Goal: Information Seeking & Learning: Learn about a topic

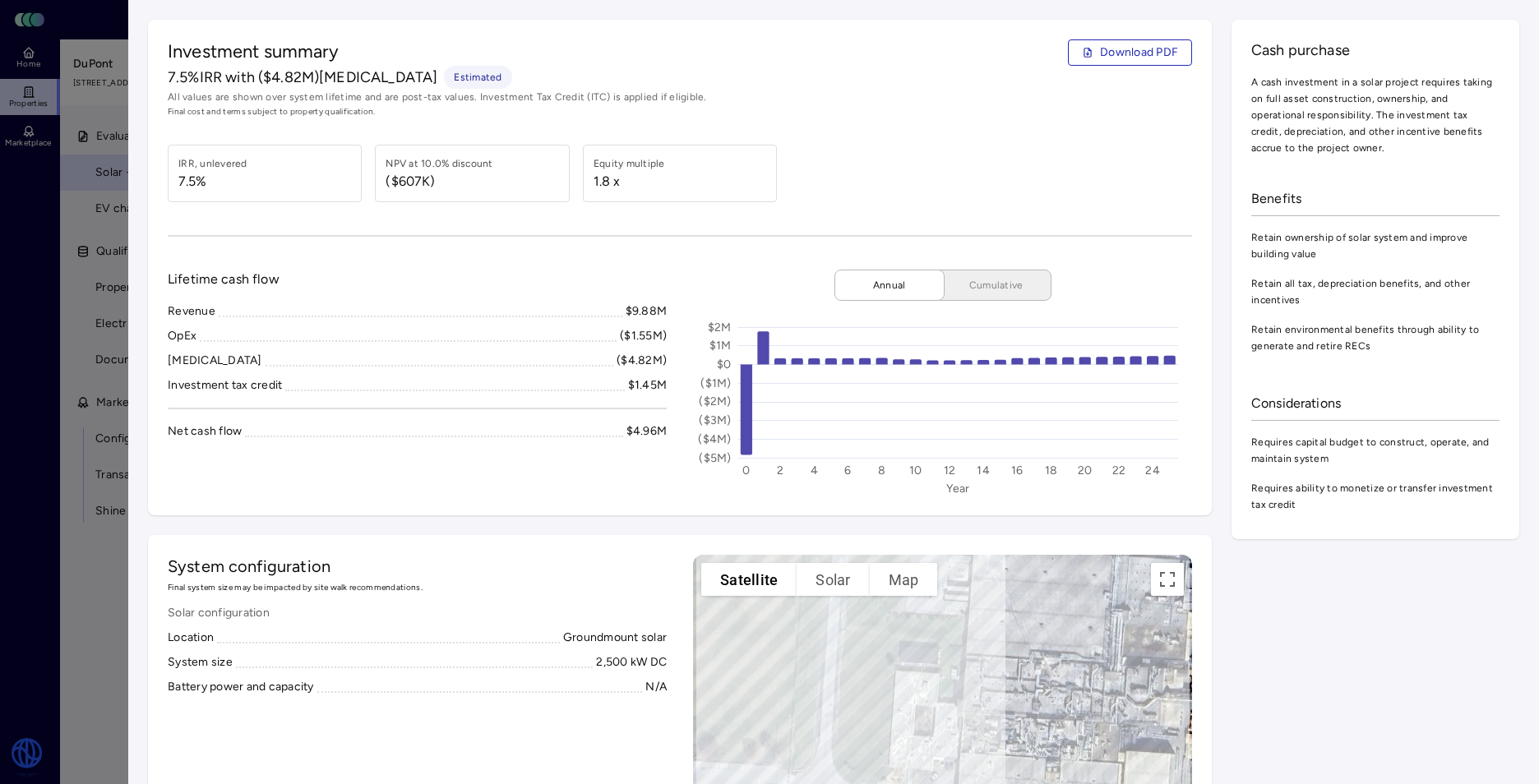
drag, startPoint x: 704, startPoint y: 383, endPoint x: 683, endPoint y: 381, distance: 21.1
click at [704, 383] on text "($1M)" at bounding box center [715, 383] width 30 height 14
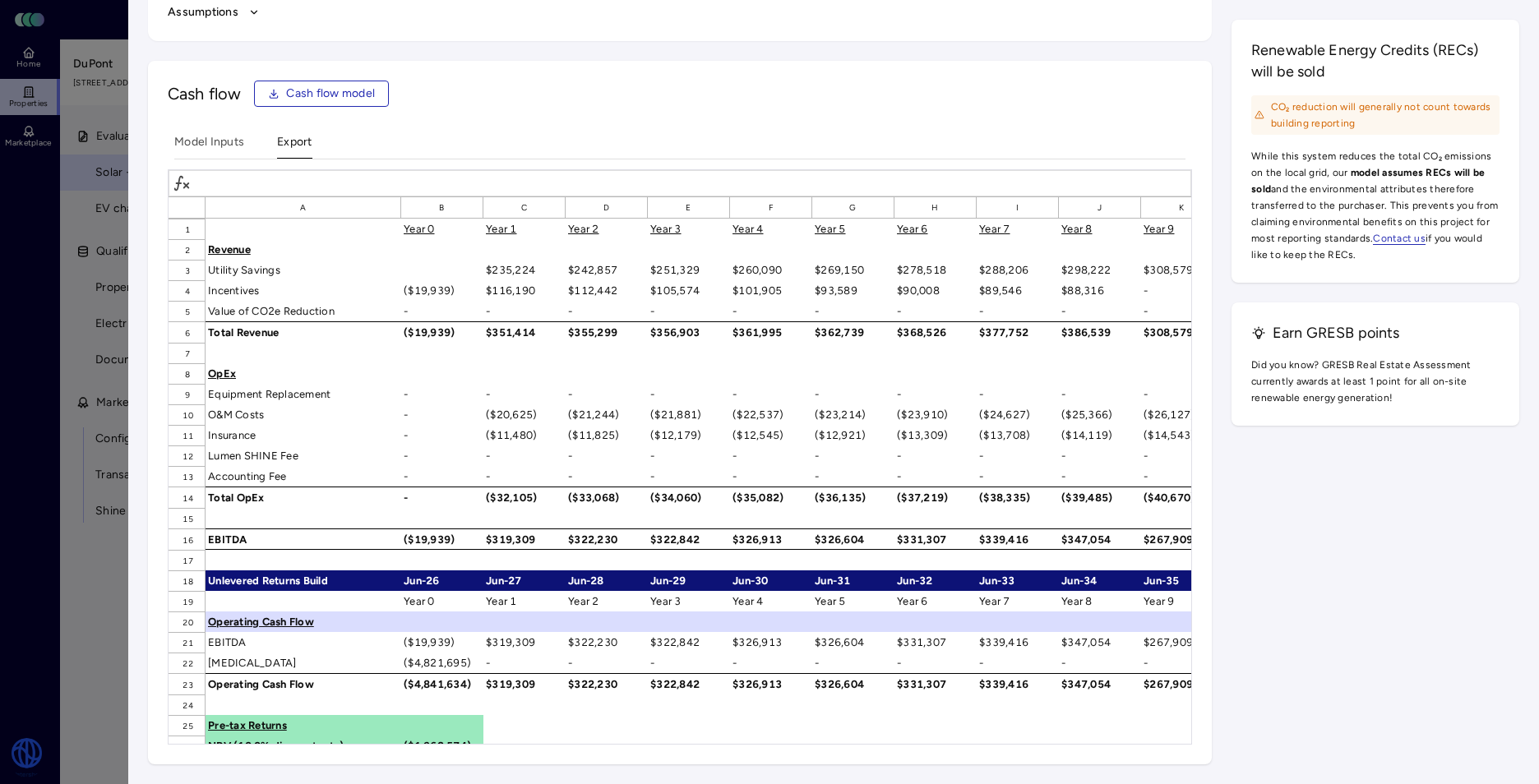
scroll to position [2201, 0]
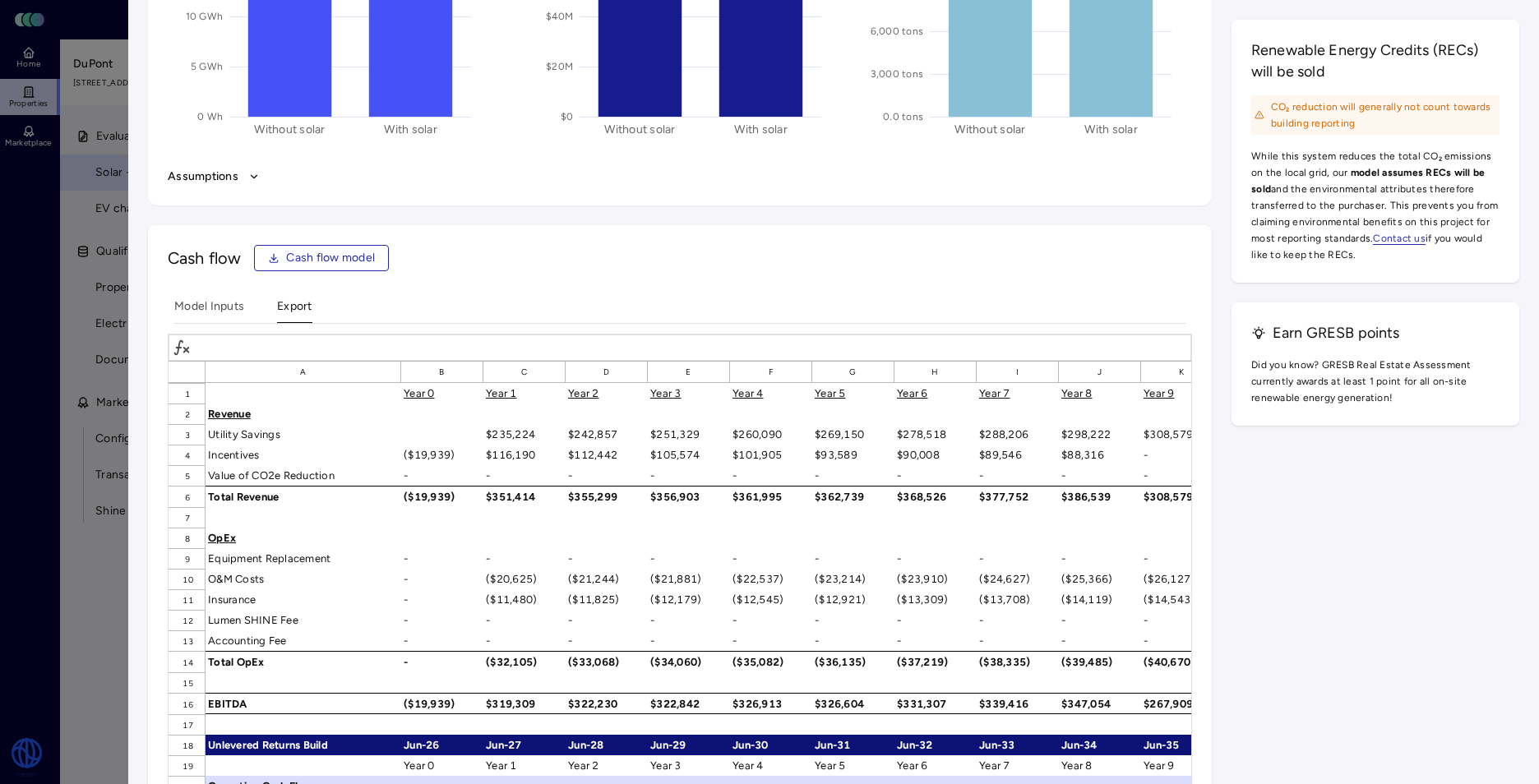
click at [202, 304] on Inputs "Model Inputs" at bounding box center [209, 310] width 70 height 26
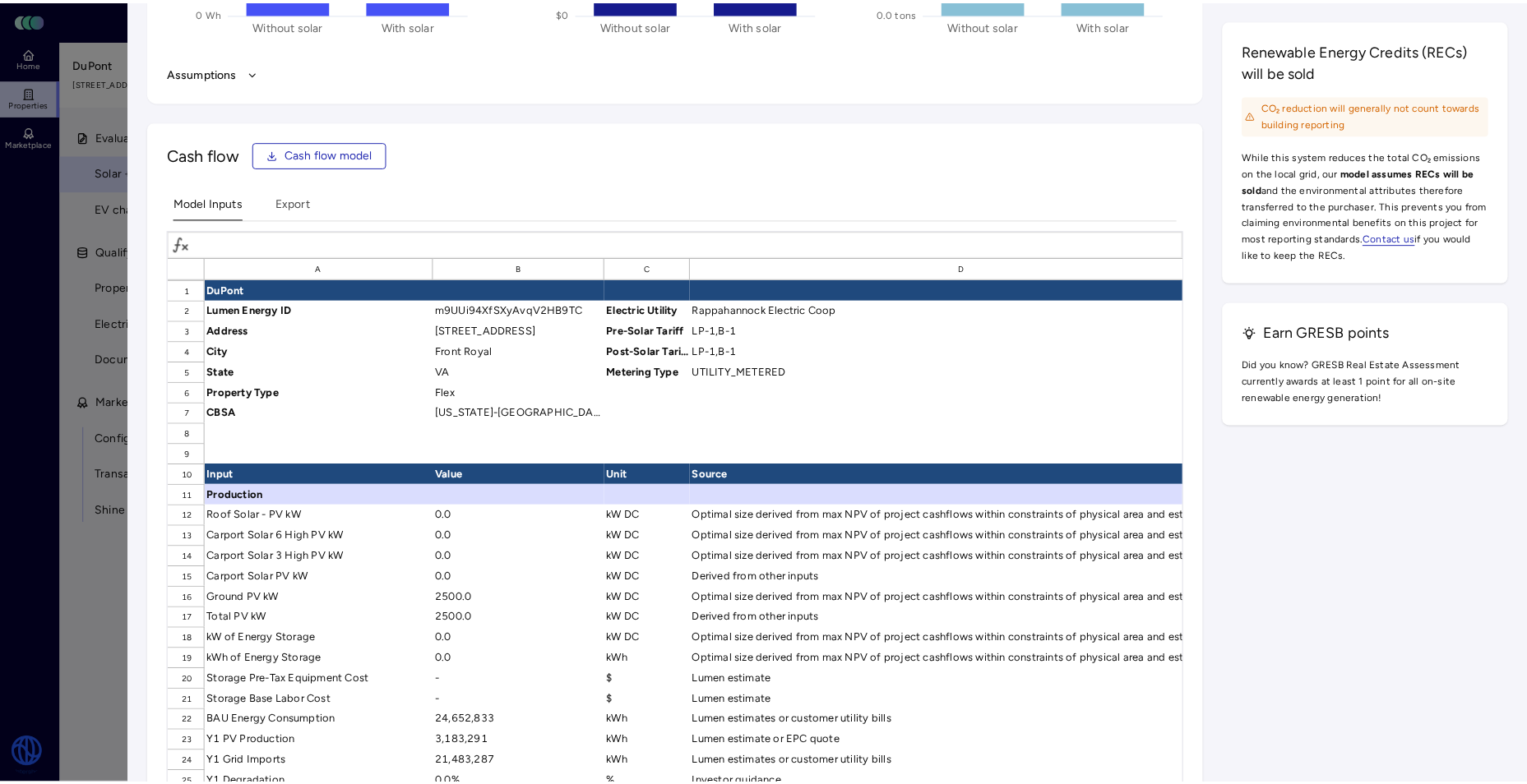
scroll to position [2364, 0]
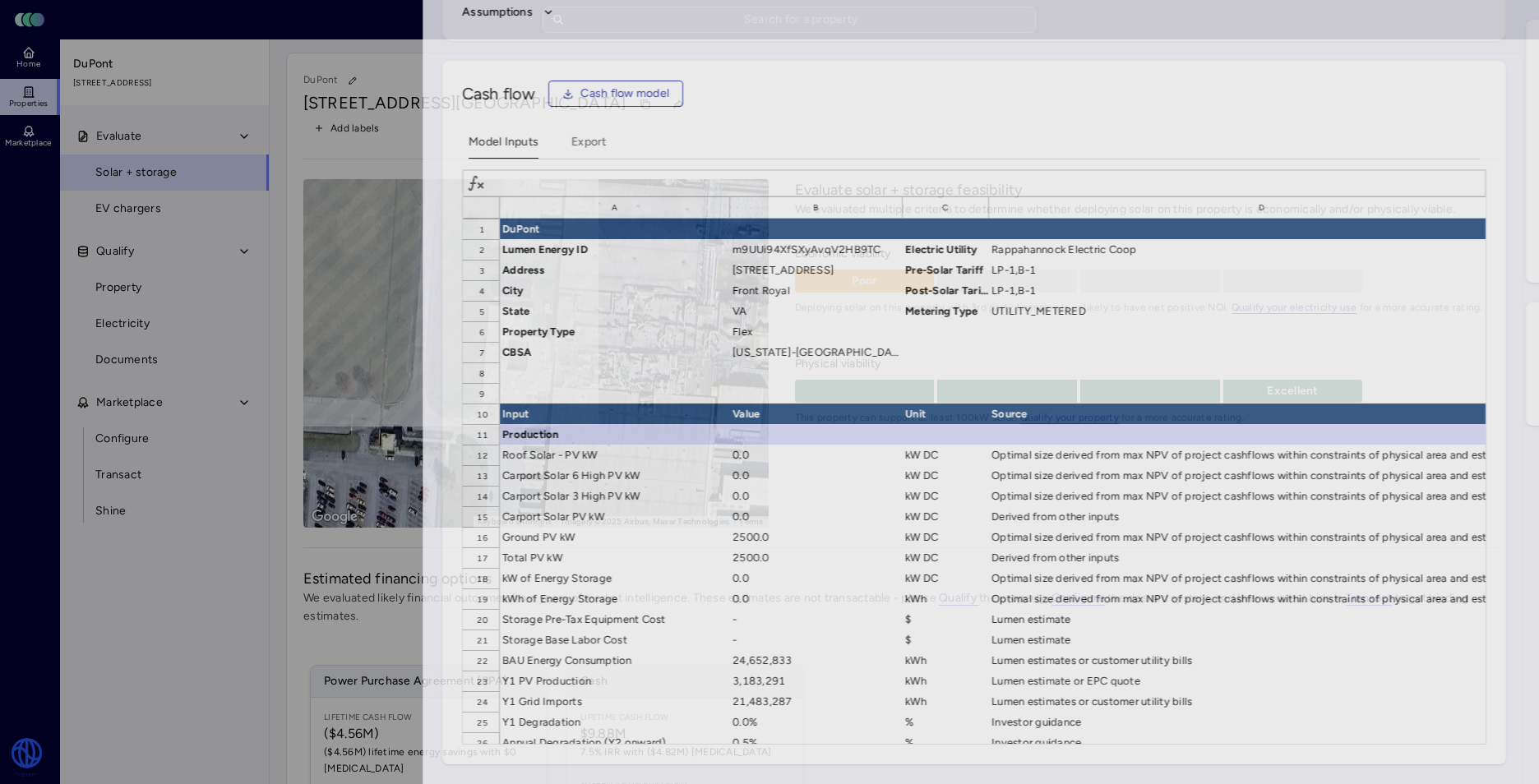
click at [116, 501] on div at bounding box center [769, 392] width 1539 height 784
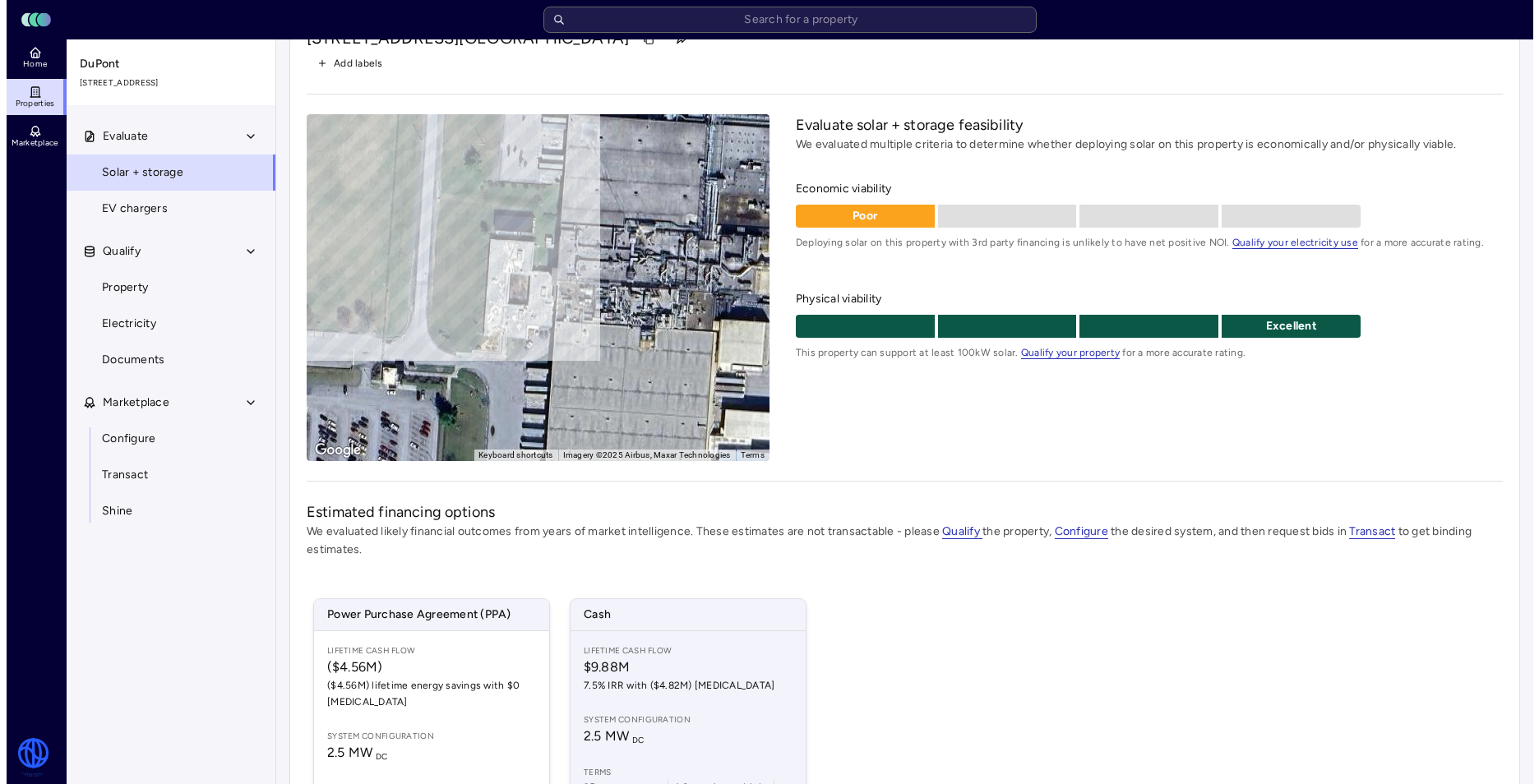
scroll to position [165, 0]
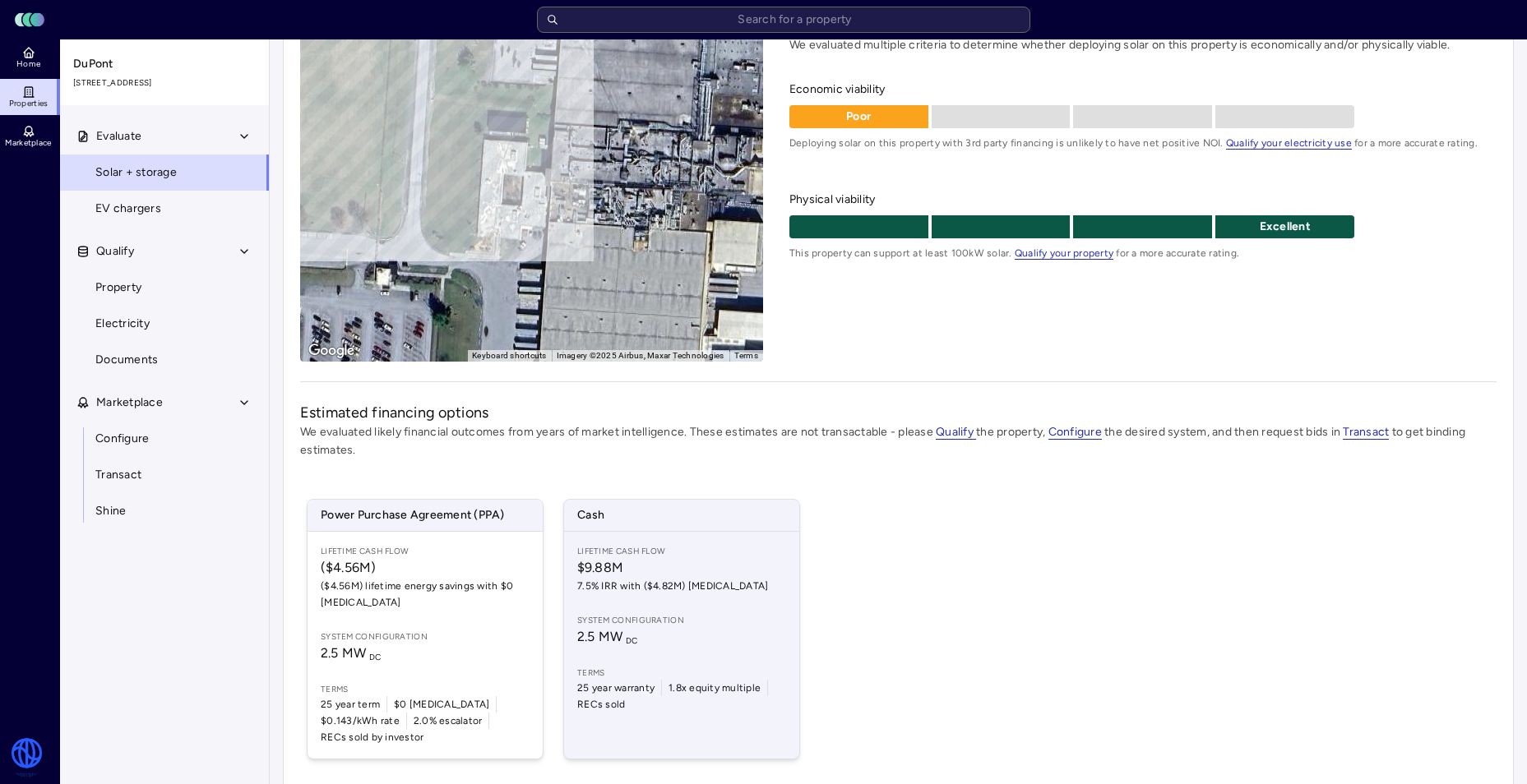
click at [705, 603] on div "Lifetime Cash Flow $9.88M 7.5% IRR with ($4.82M) [MEDICAL_DATA] System configur…" at bounding box center [682, 645] width 235 height 227
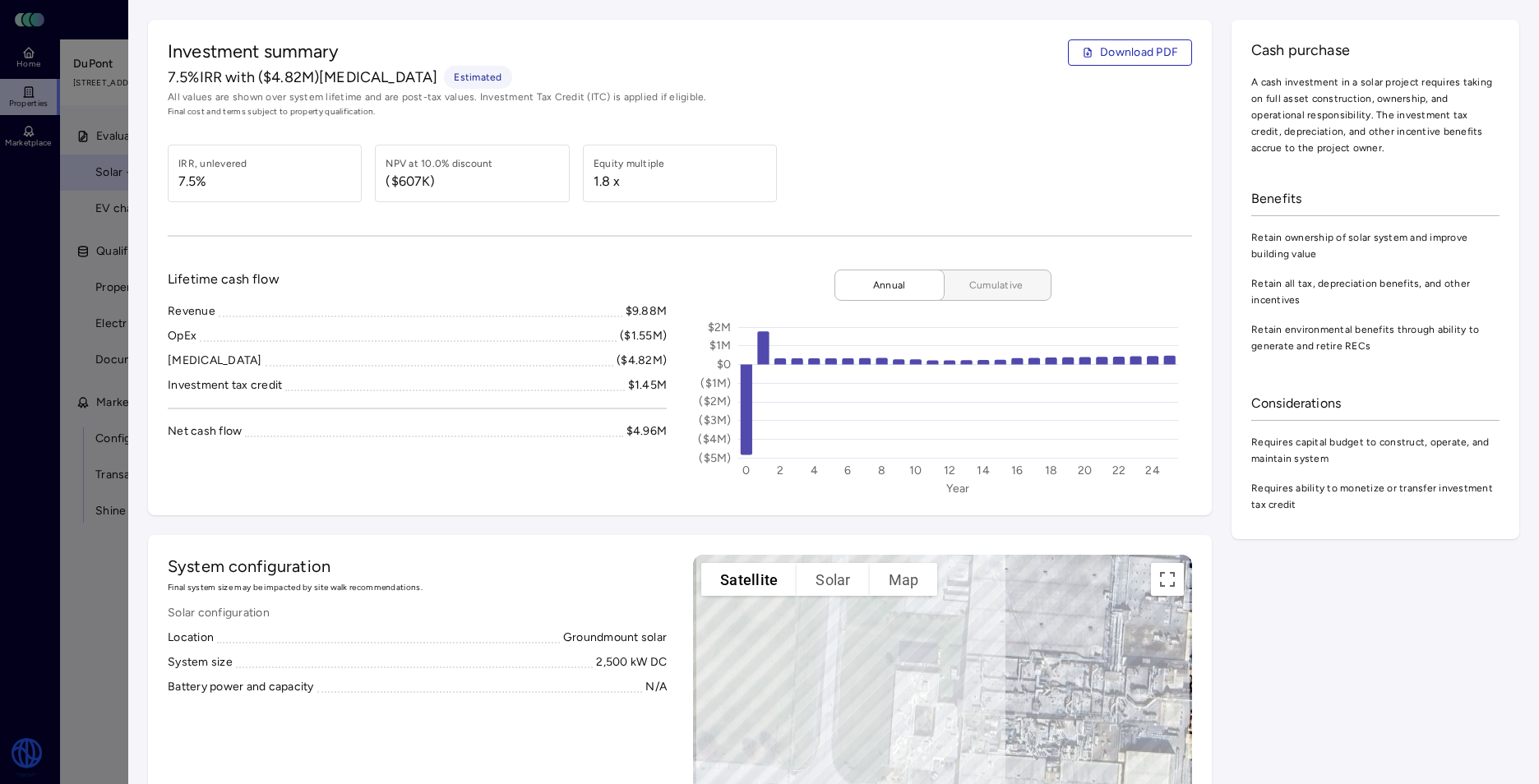
click at [985, 283] on span "Cumulative" at bounding box center [996, 285] width 82 height 17
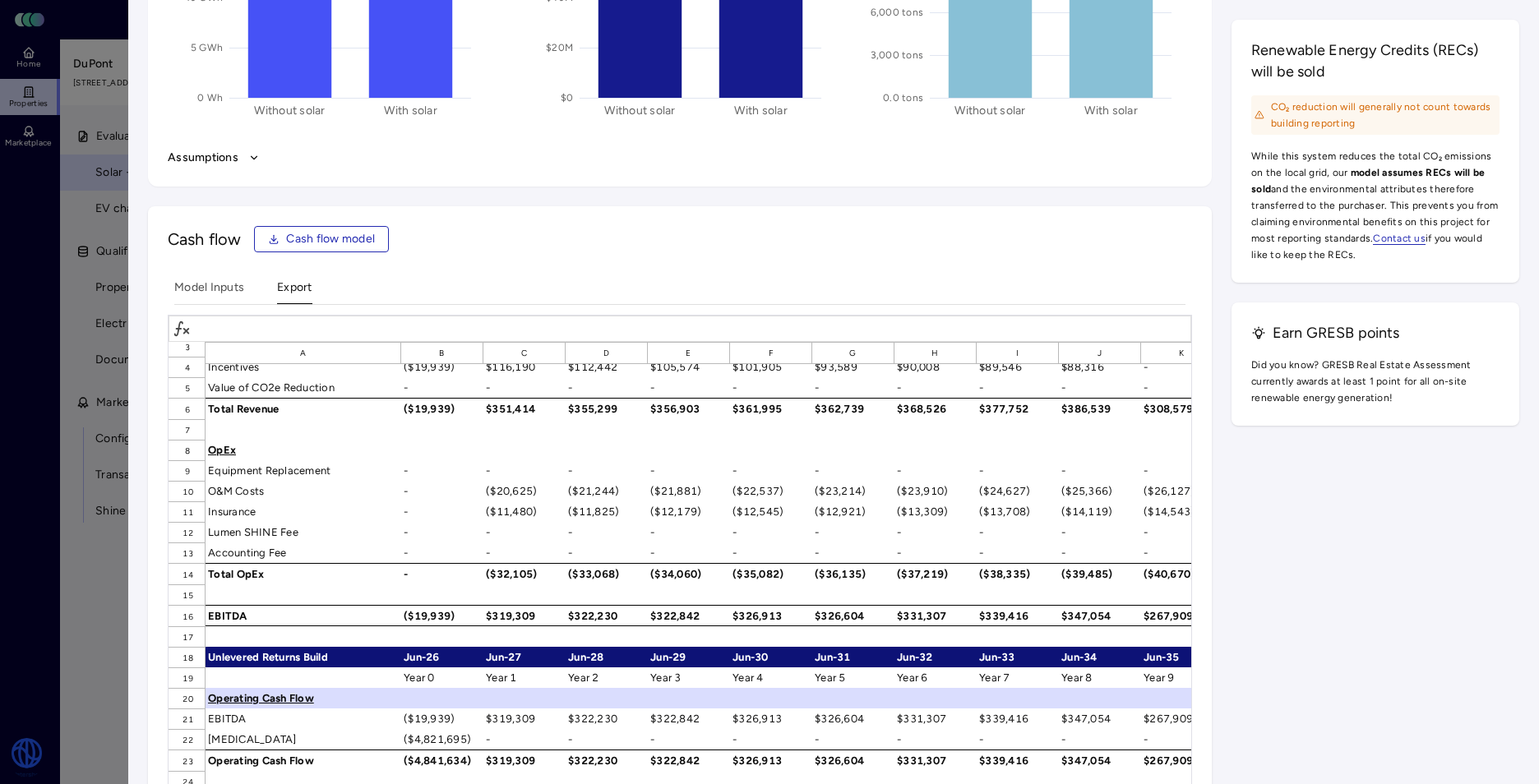
scroll to position [165, 0]
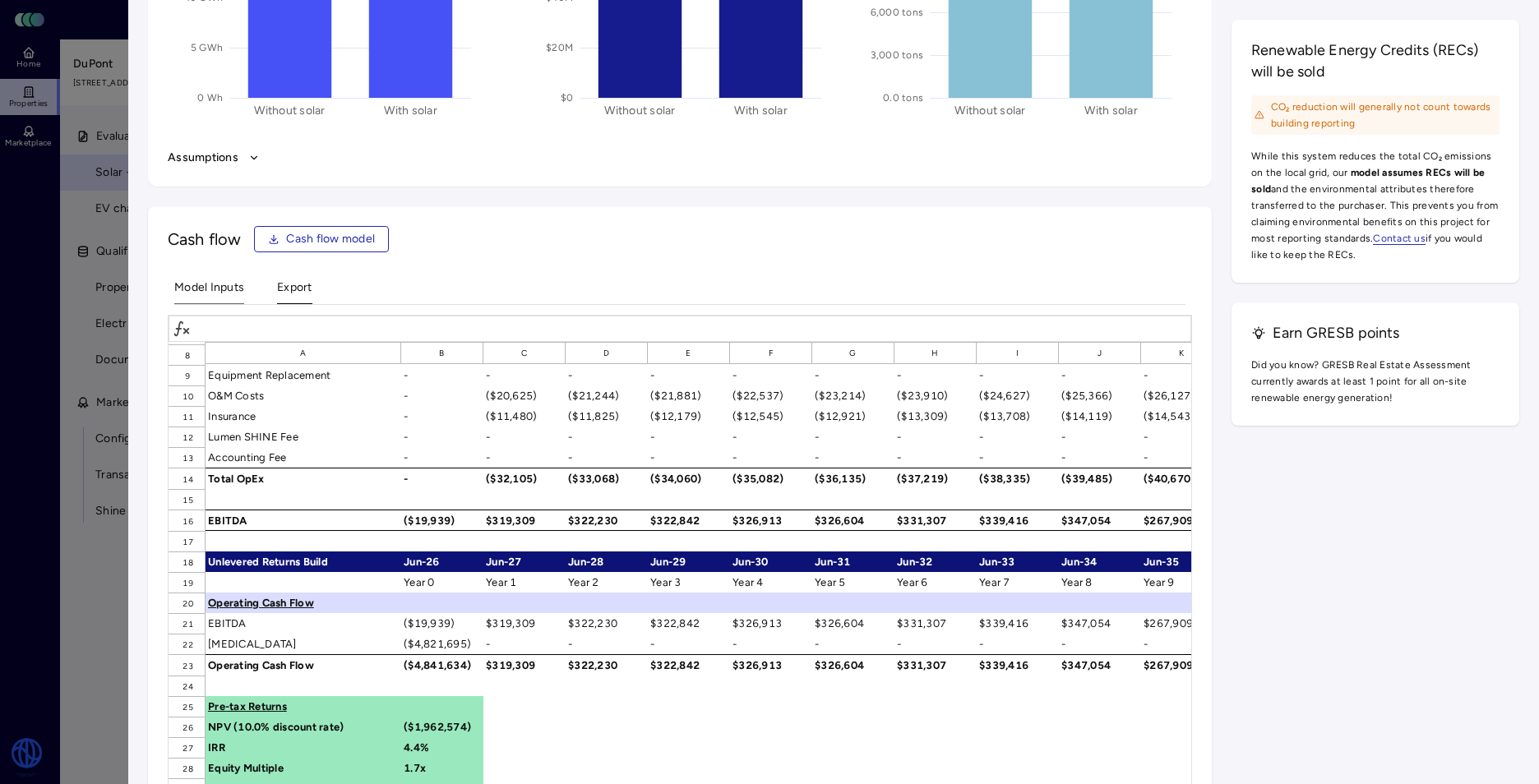
click at [212, 281] on Inputs "Model Inputs" at bounding box center [209, 291] width 70 height 26
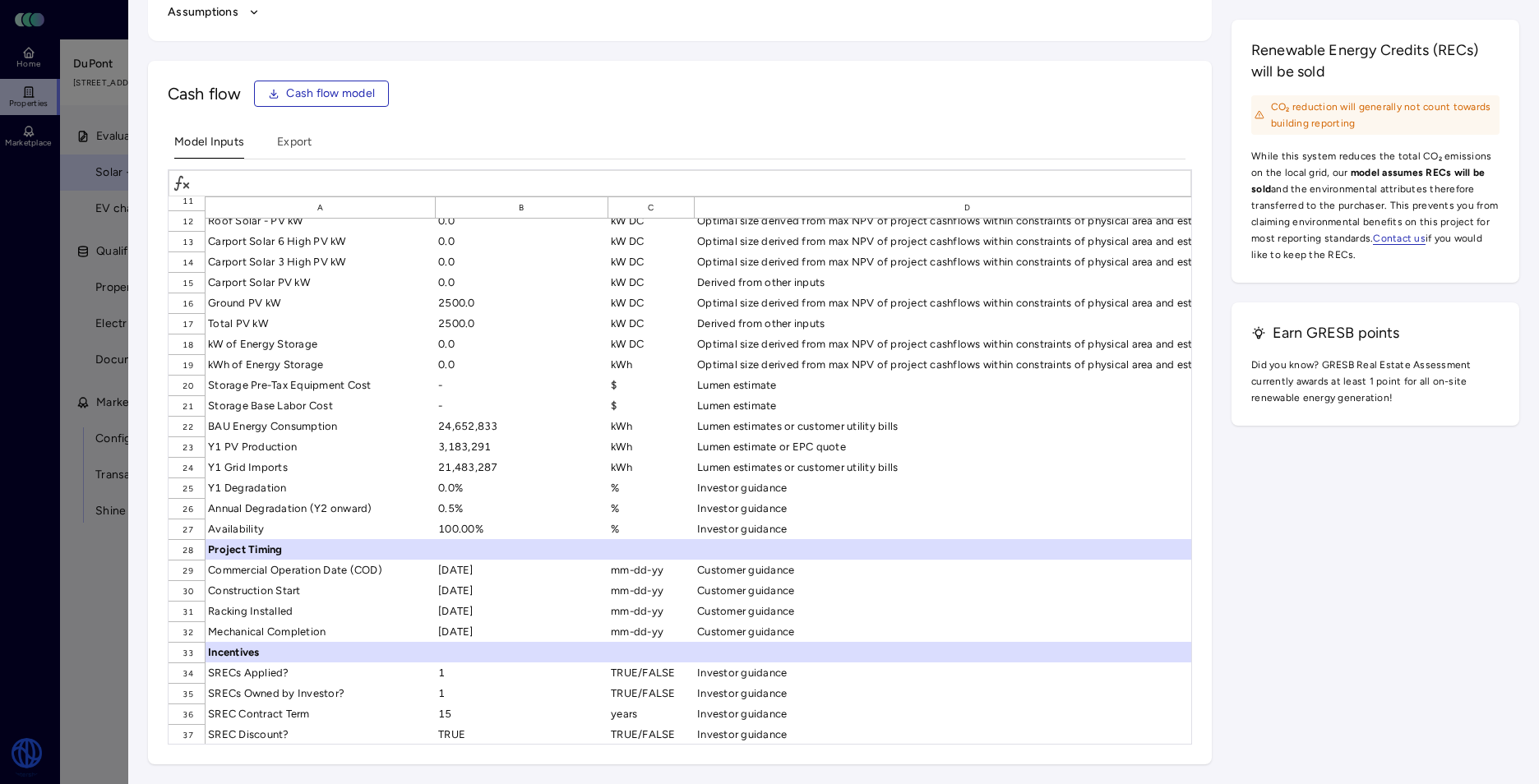
scroll to position [206, 0]
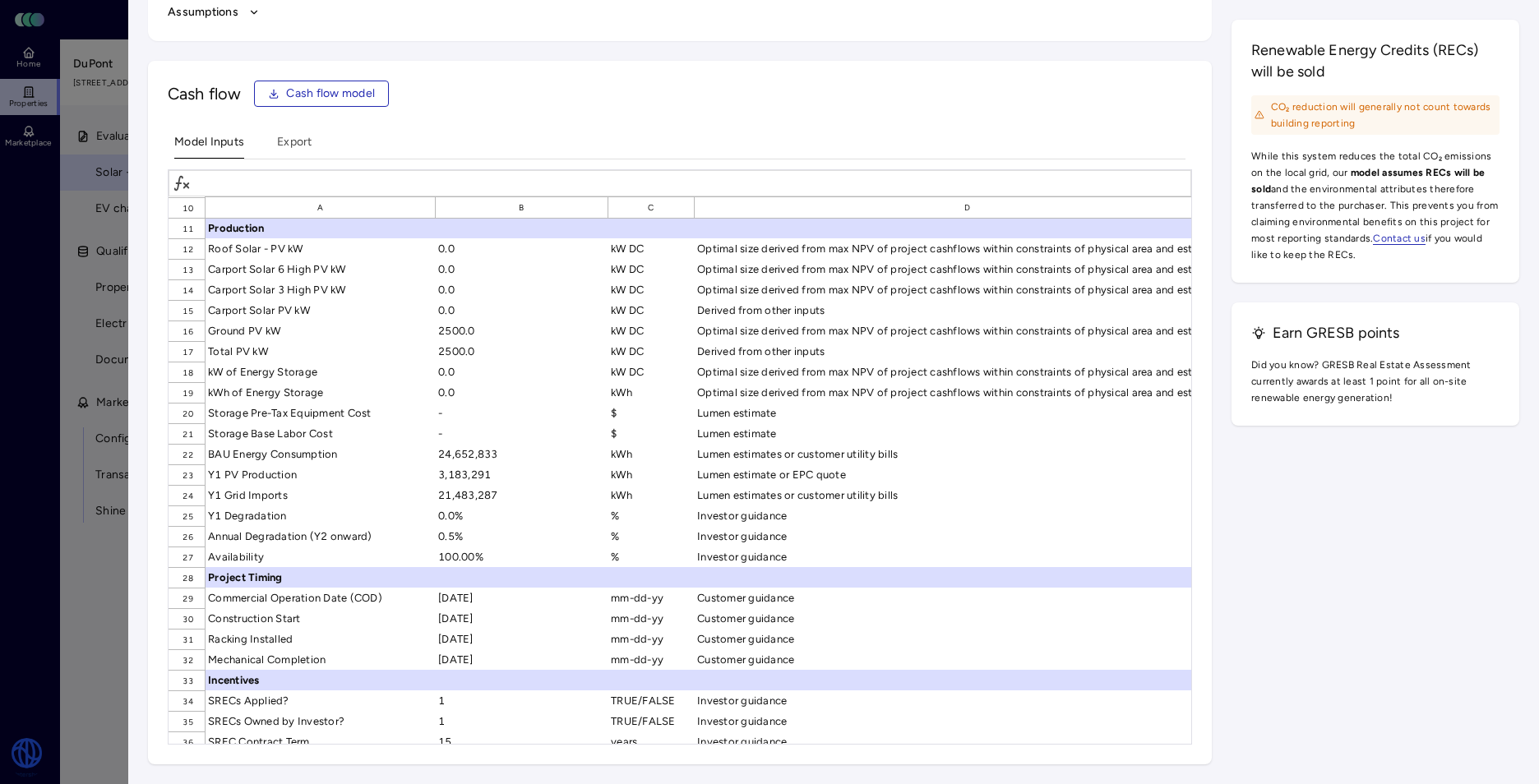
click at [282, 476] on div "Y1 PV Production" at bounding box center [320, 474] width 230 height 20
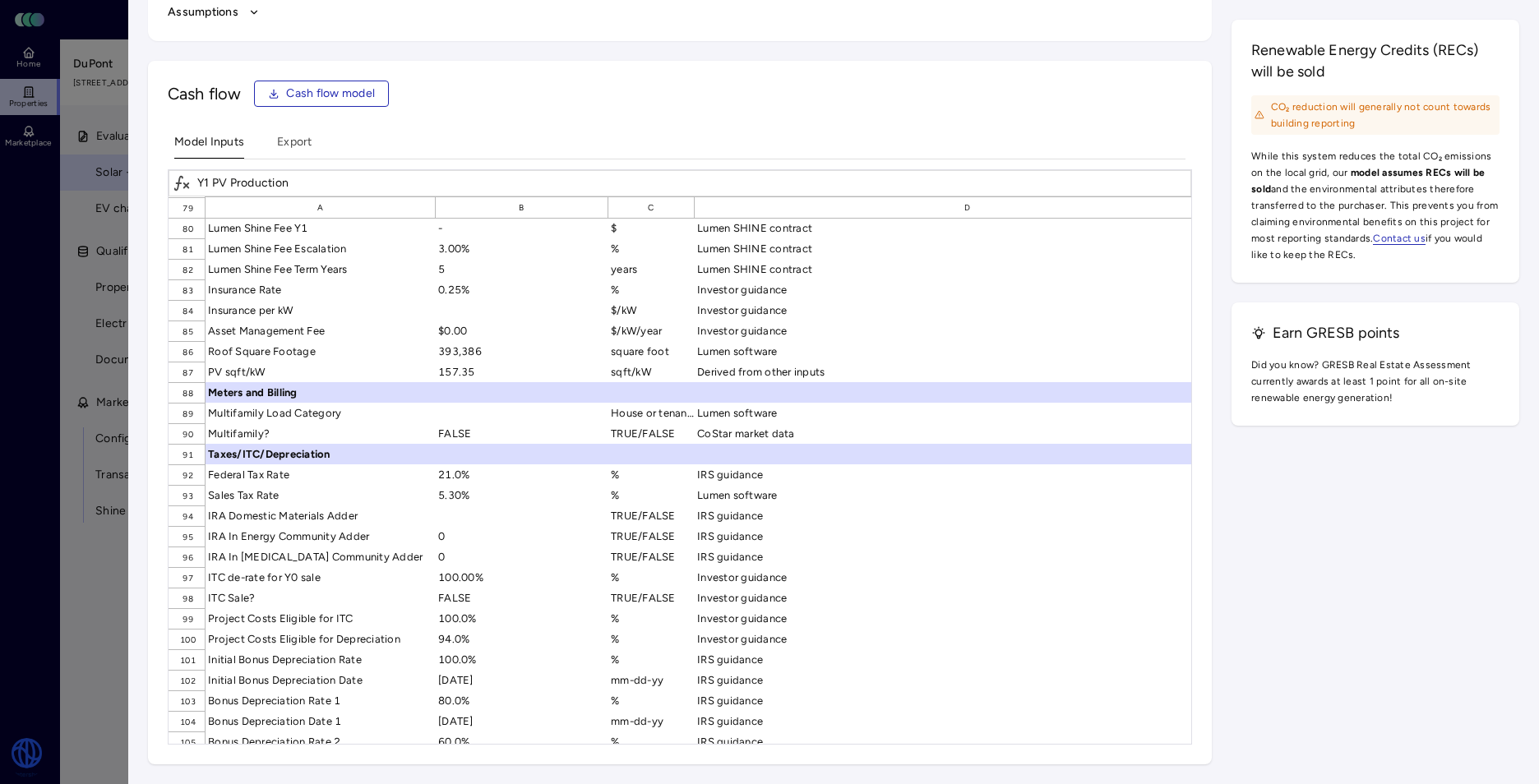
scroll to position [1644, 0]
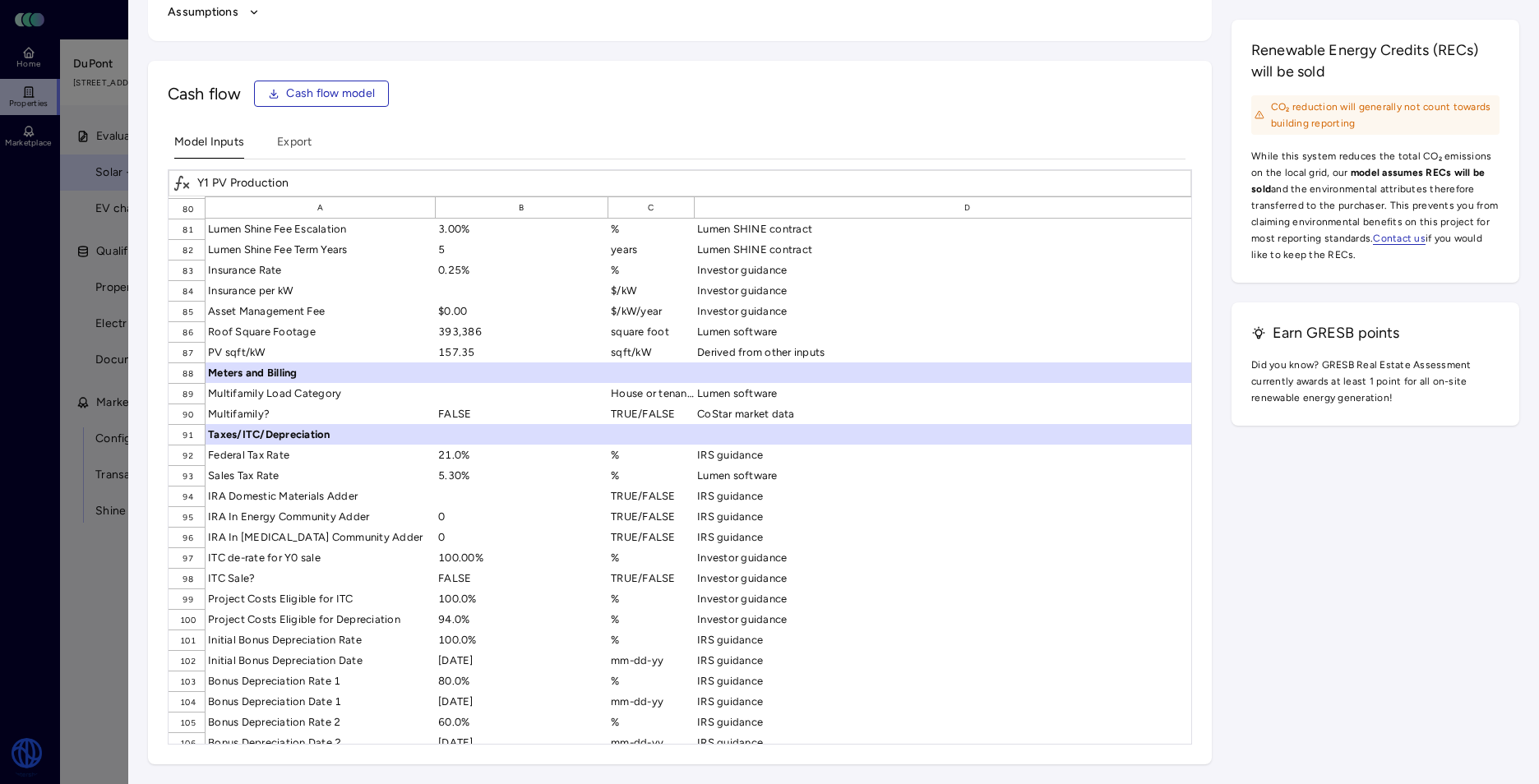
click at [35, 470] on div at bounding box center [769, 392] width 1539 height 784
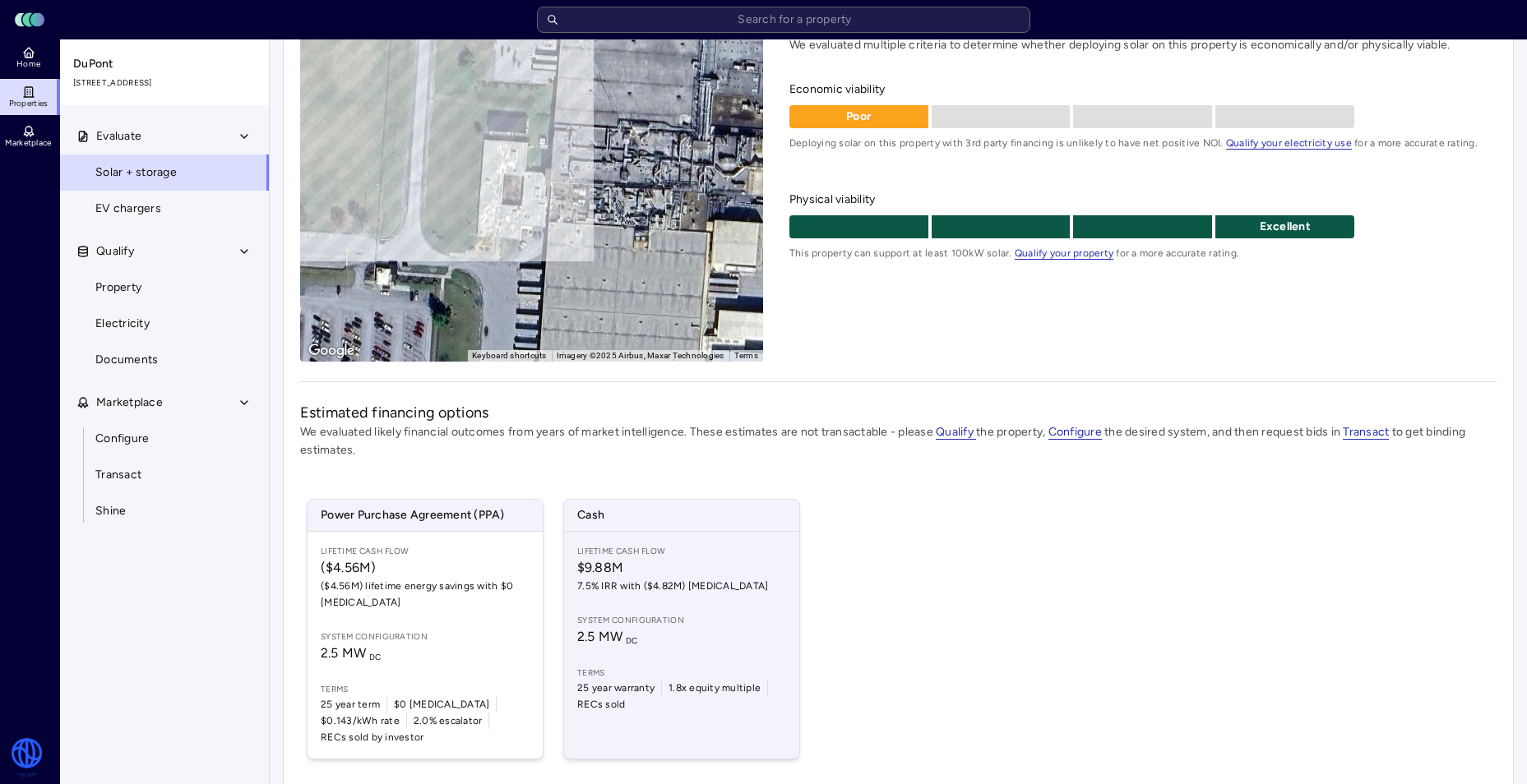
click at [722, 537] on div "Lifetime Cash Flow $9.88M 7.5% IRR with ($4.82M) [MEDICAL_DATA] System configur…" at bounding box center [682, 645] width 235 height 227
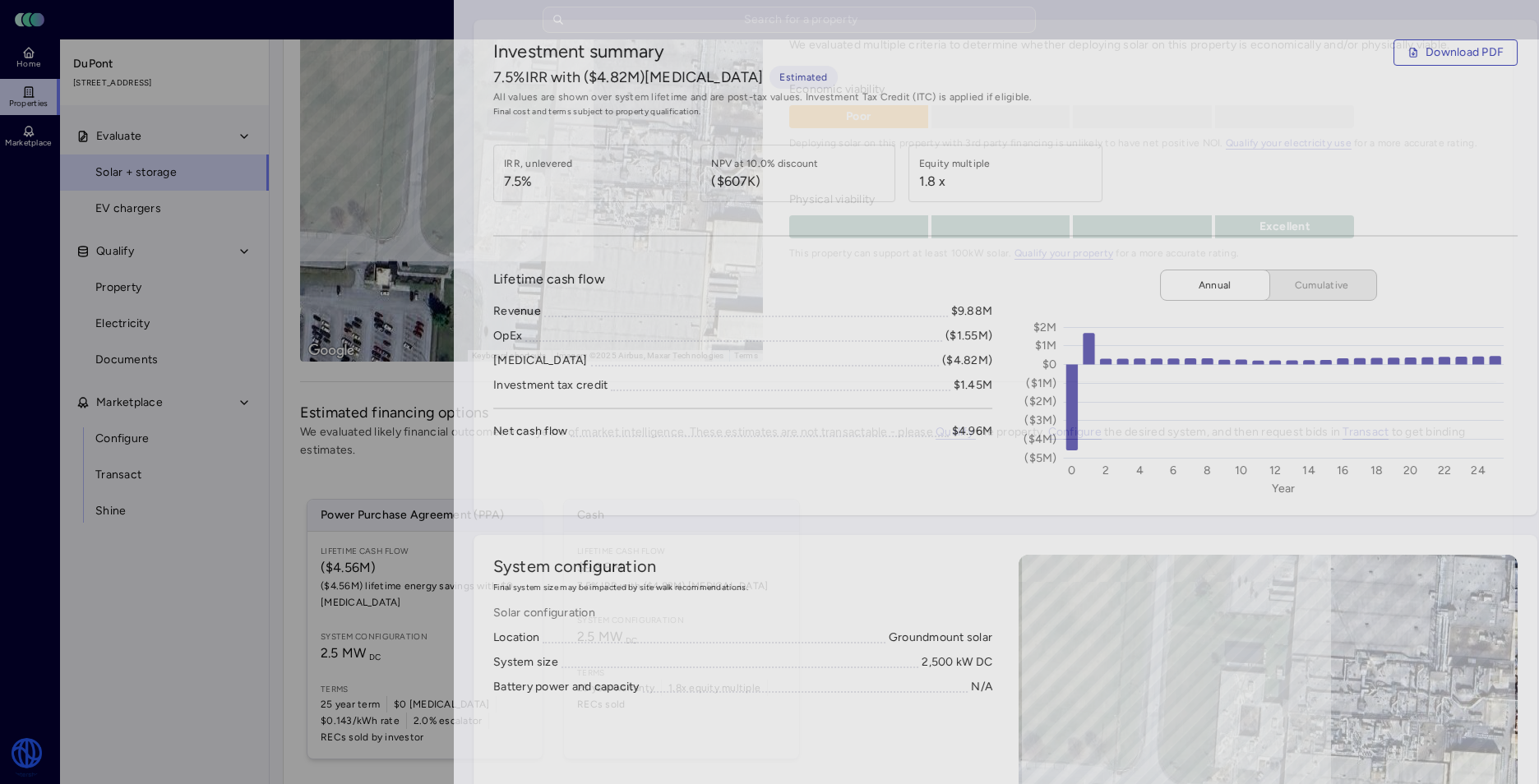
drag, startPoint x: 117, startPoint y: 468, endPoint x: 105, endPoint y: 469, distance: 12.0
click at [105, 469] on div at bounding box center [769, 392] width 1539 height 784
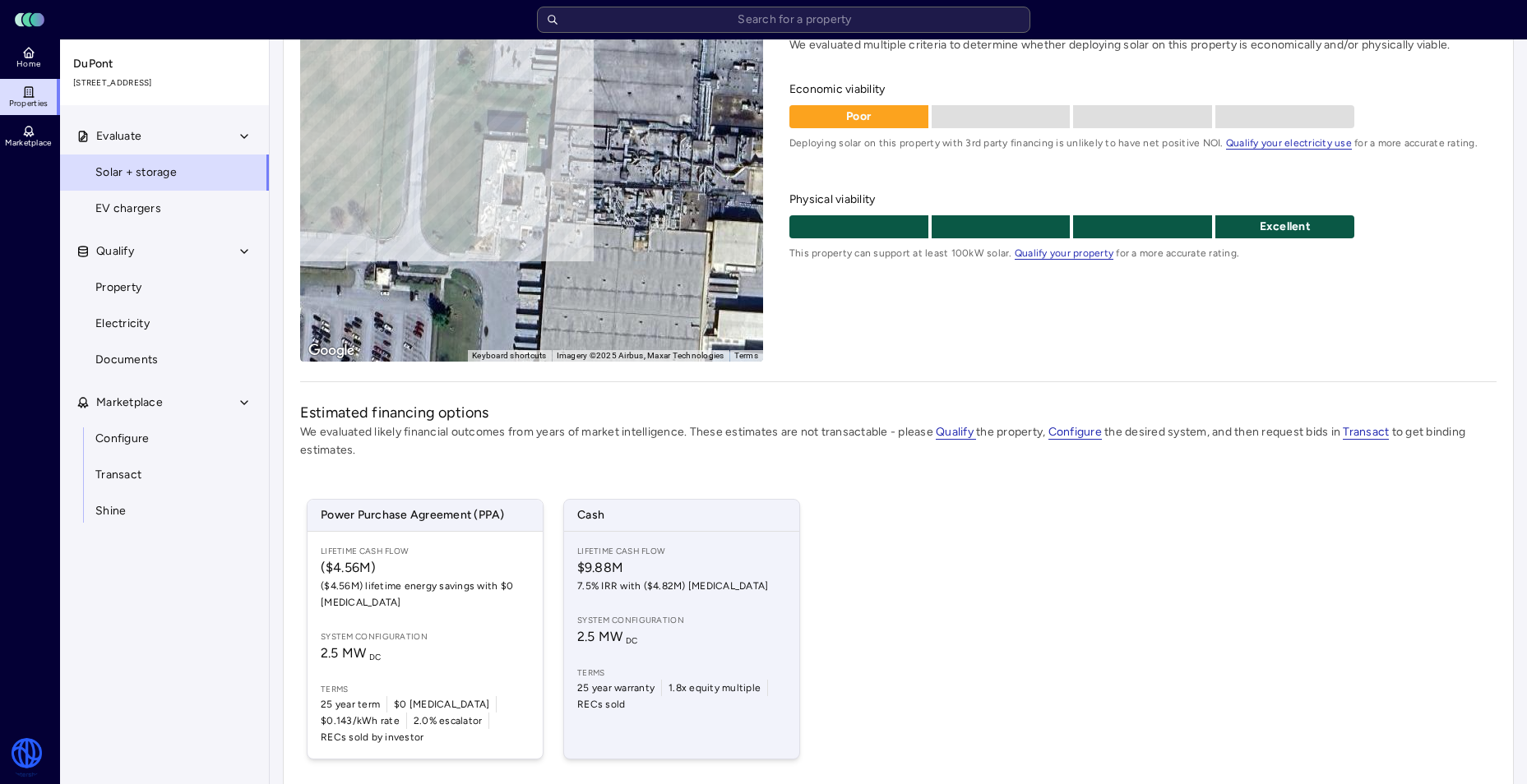
click at [727, 542] on div "Lifetime Cash Flow $9.88M 7.5% IRR with ($4.82M) [MEDICAL_DATA] System configur…" at bounding box center [682, 645] width 235 height 227
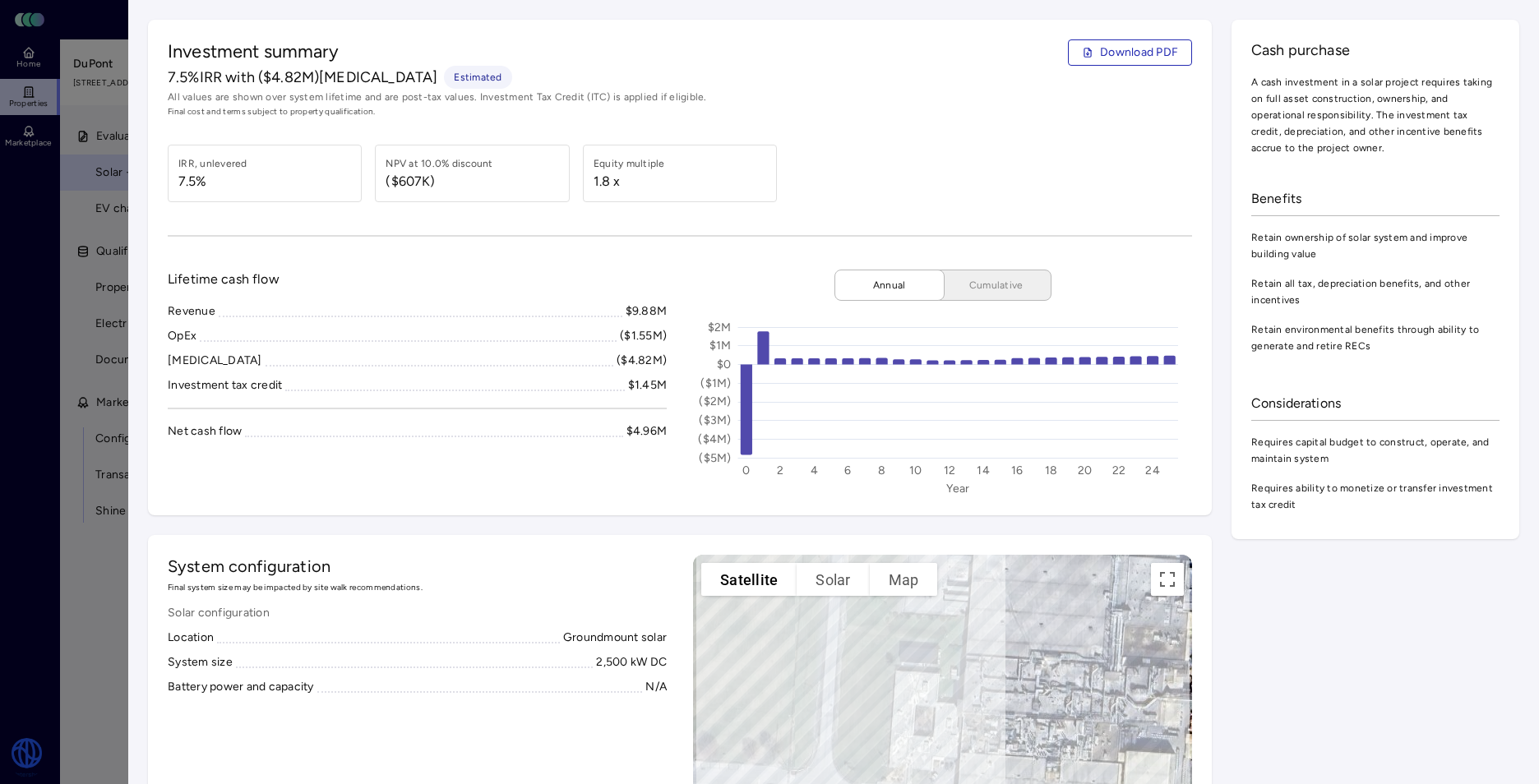
click at [480, 176] on span "($607K)" at bounding box center [439, 181] width 107 height 19
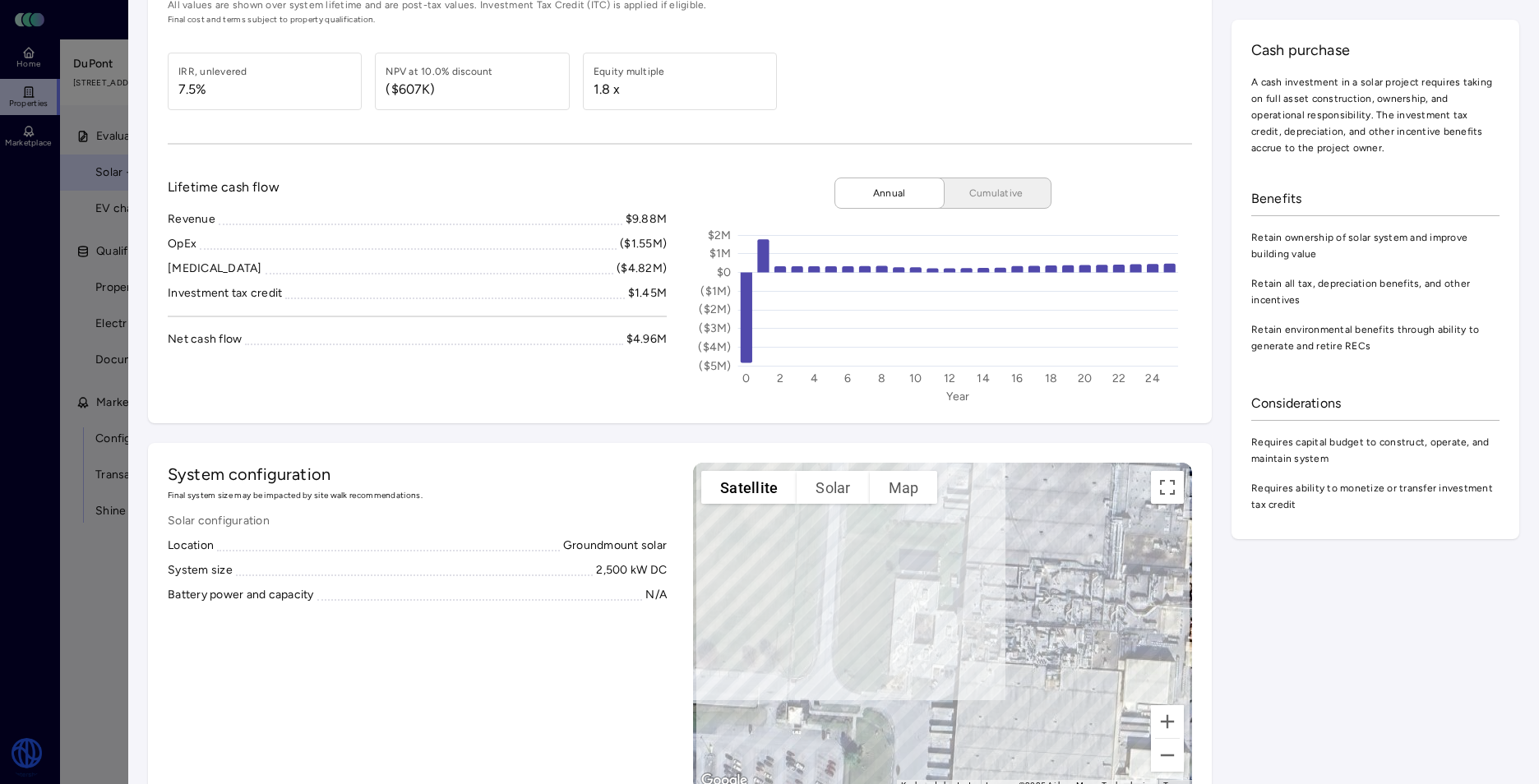
scroll to position [165, 0]
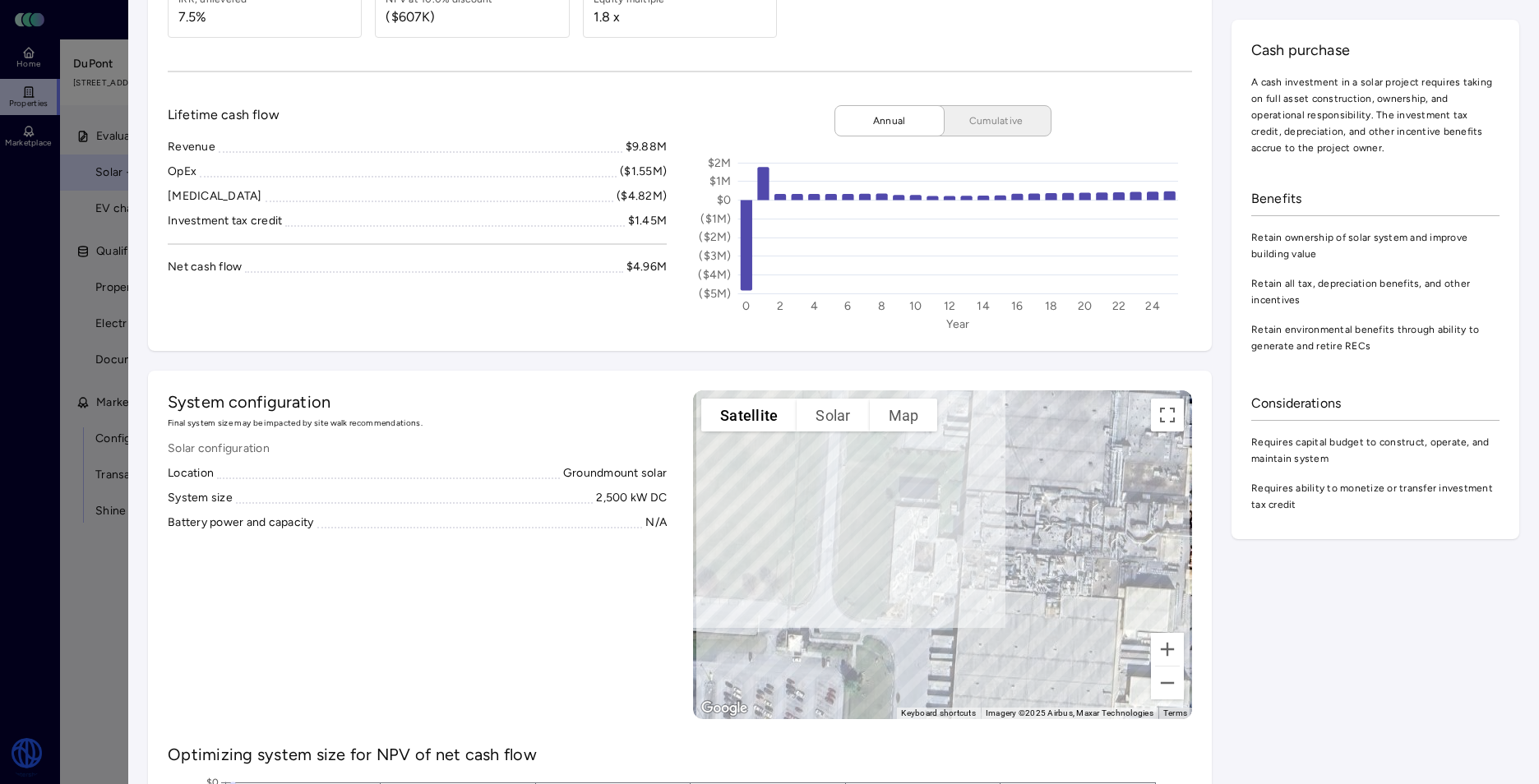
click at [265, 195] on span at bounding box center [440, 195] width 349 height 15
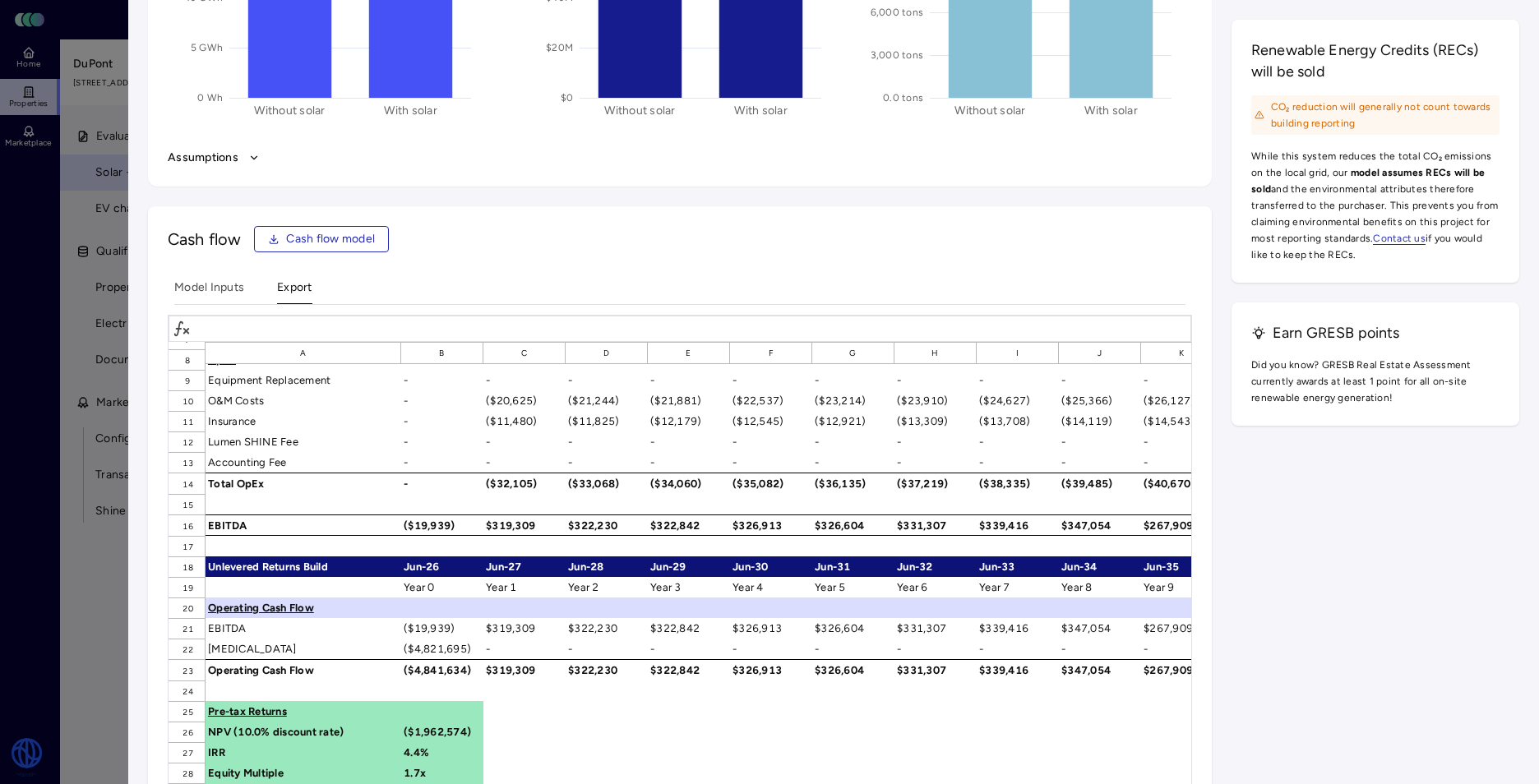
scroll to position [247, 0]
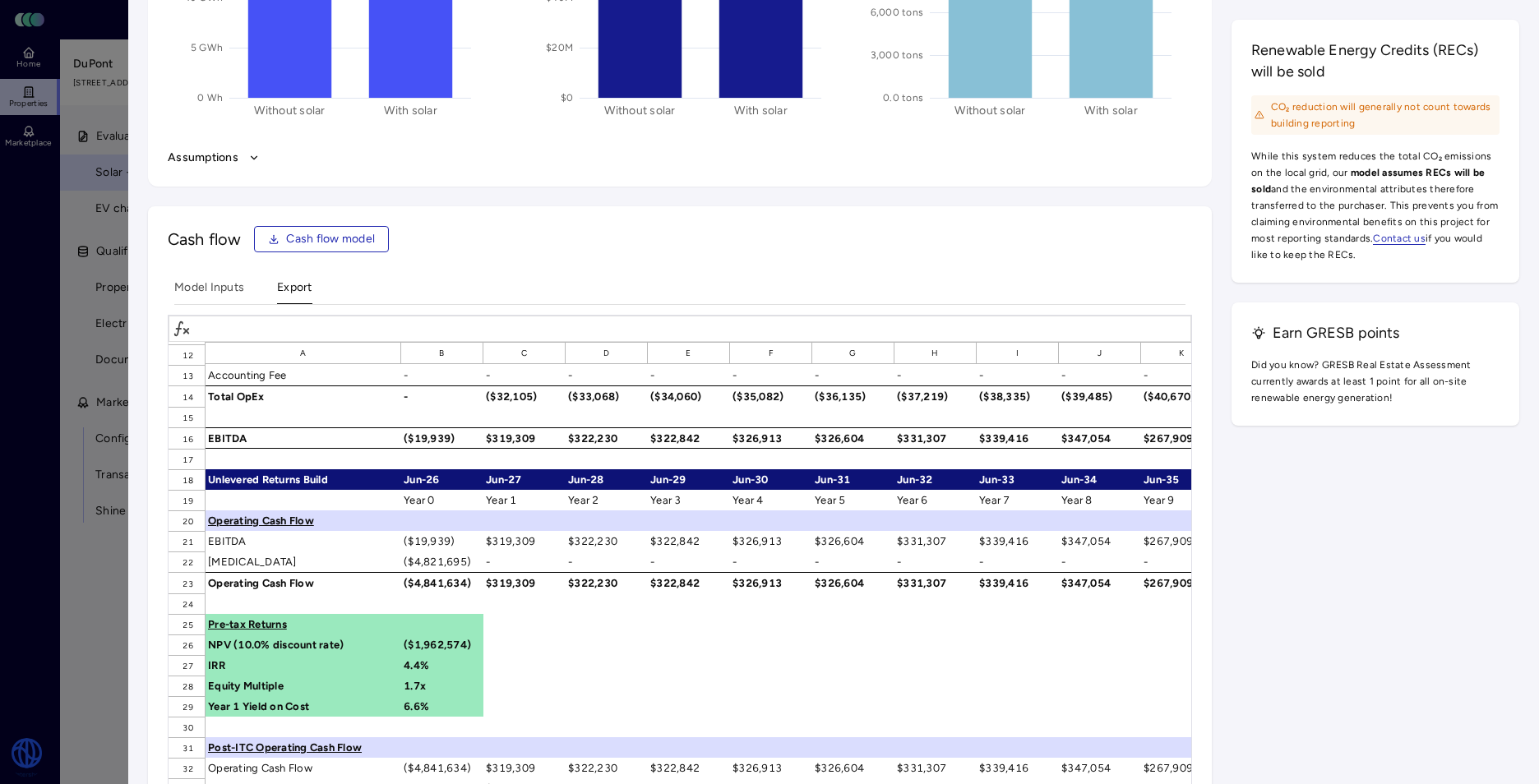
drag, startPoint x: 1012, startPoint y: 273, endPoint x: 902, endPoint y: 304, distance: 114.3
click at [1011, 272] on div "Cash flow Cash flow model Model Inputs Export A B C D E F G H I J K L M N O P Q…" at bounding box center [680, 557] width 1064 height 703
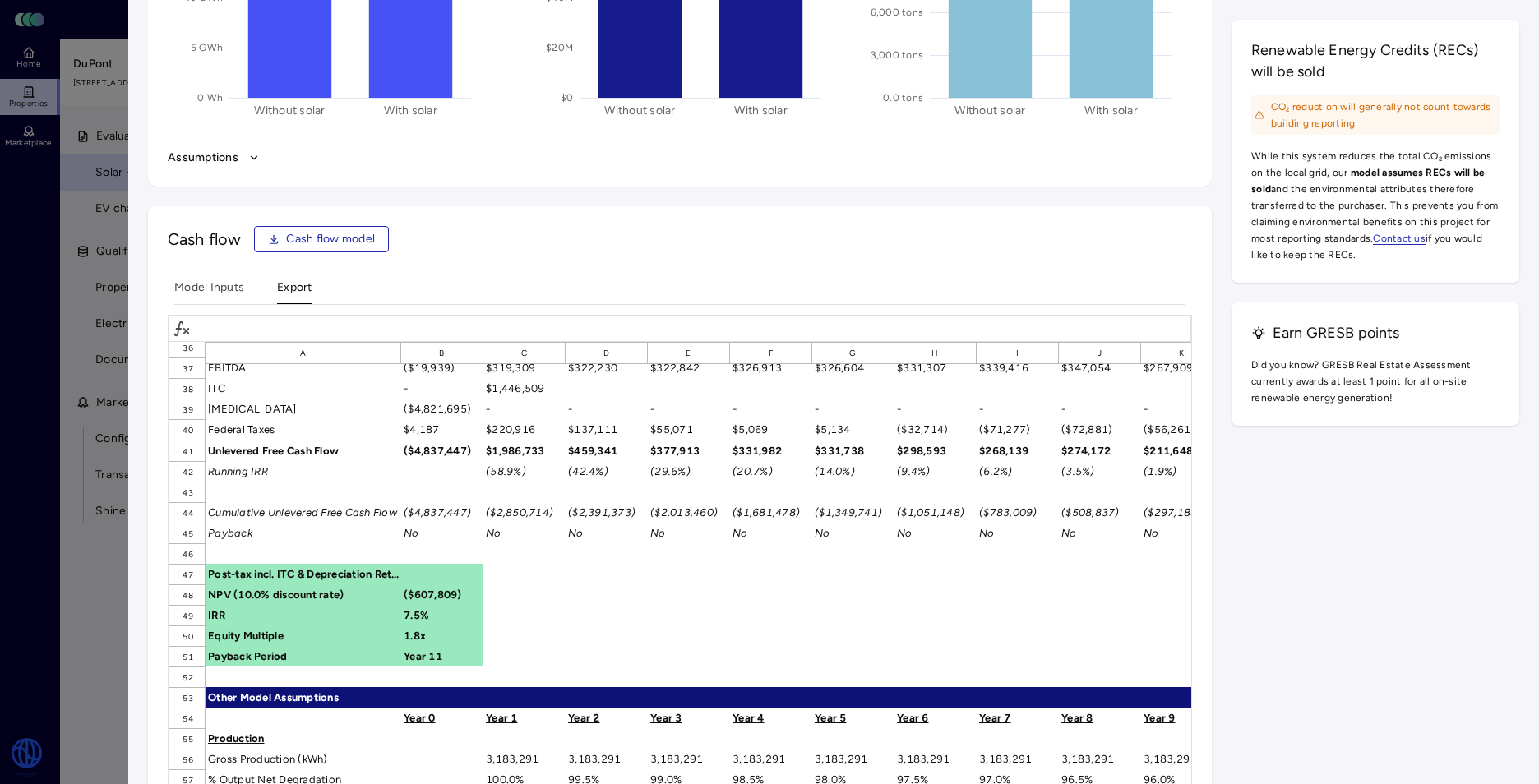
scroll to position [657, 0]
